Goal: Find specific page/section: Find specific page/section

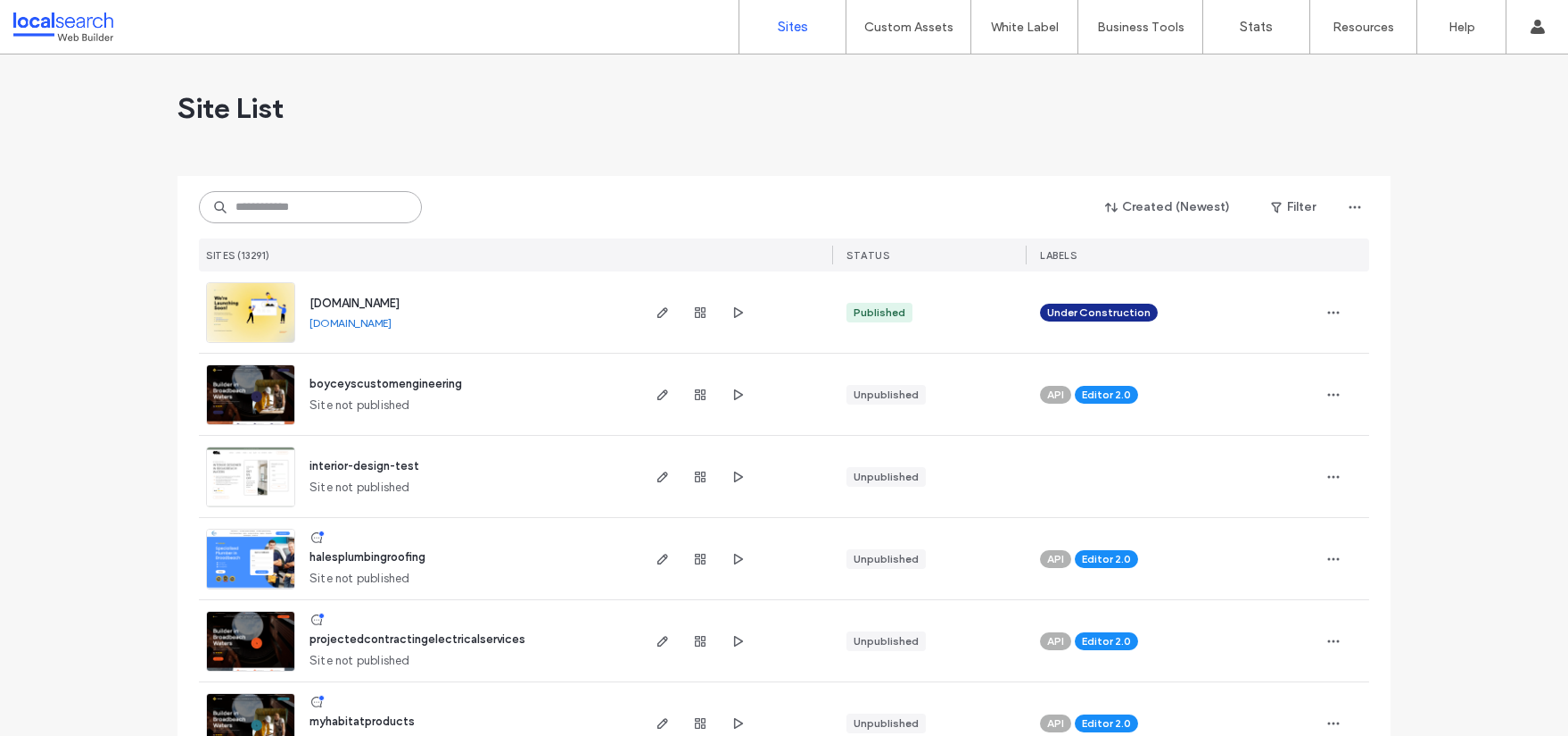
click at [282, 202] on input at bounding box center [310, 206] width 223 height 32
paste input "********"
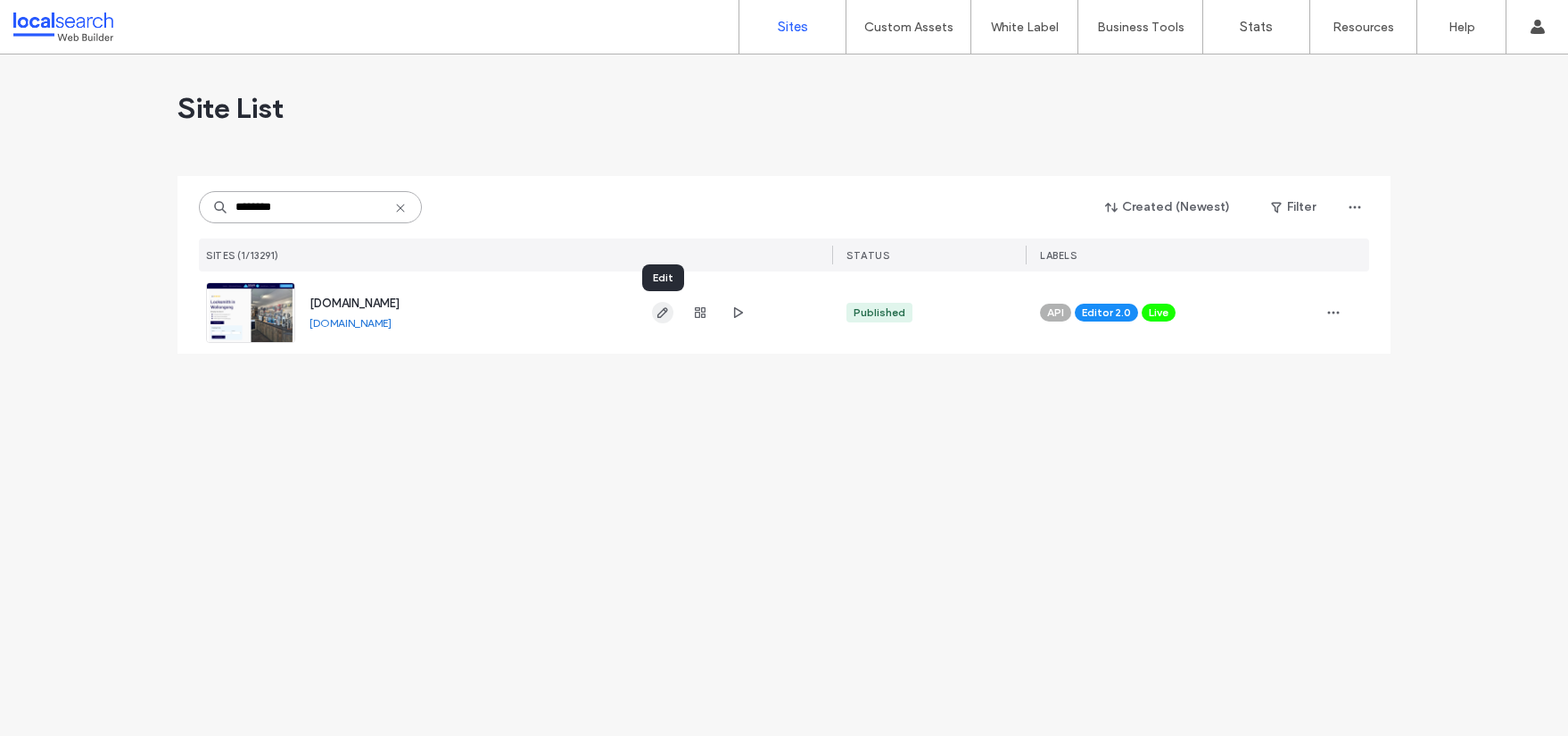
type input "********"
click at [659, 308] on icon "button" at bounding box center [663, 312] width 14 height 14
